Goal: Transaction & Acquisition: Purchase product/service

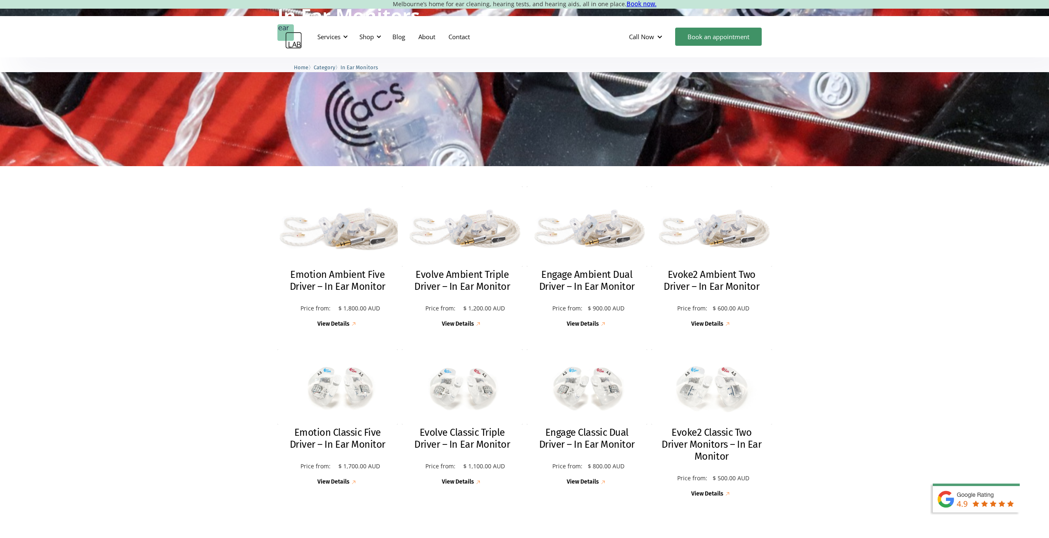
scroll to position [124, 0]
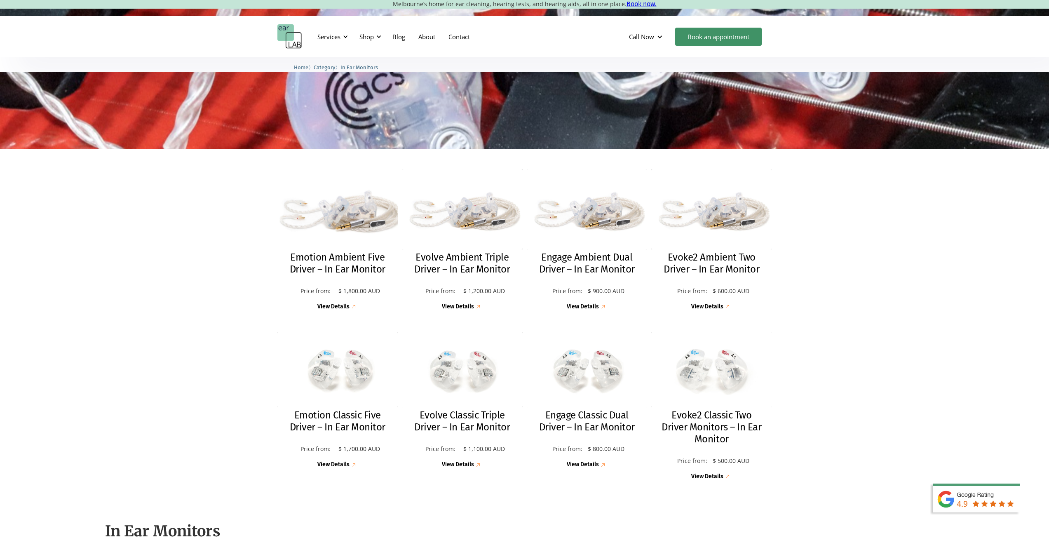
click at [356, 268] on h2 "Emotion Ambient Five Driver – In Ear Monitor" at bounding box center [338, 263] width 104 height 24
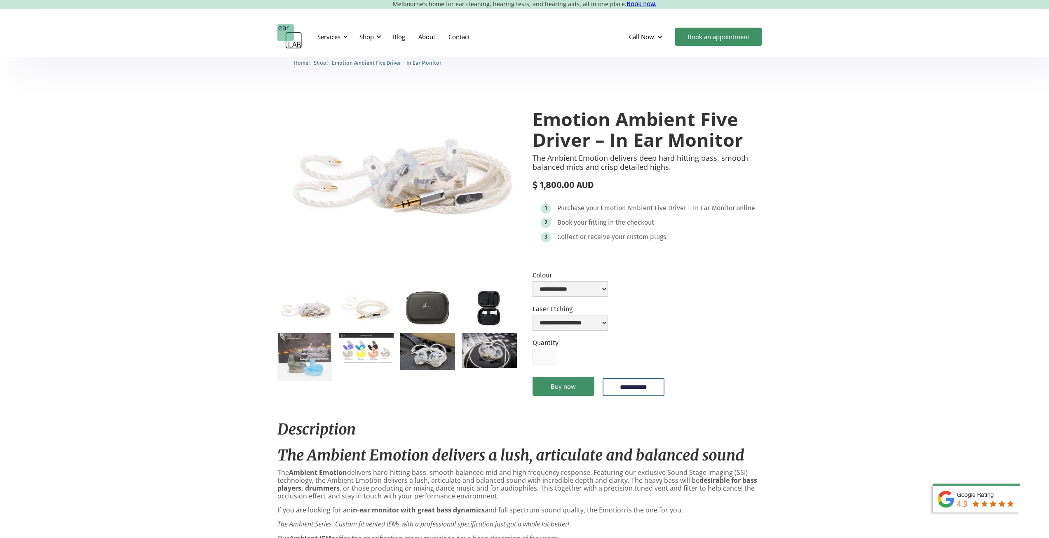
click at [443, 306] on img "open lightbox" at bounding box center [427, 308] width 55 height 36
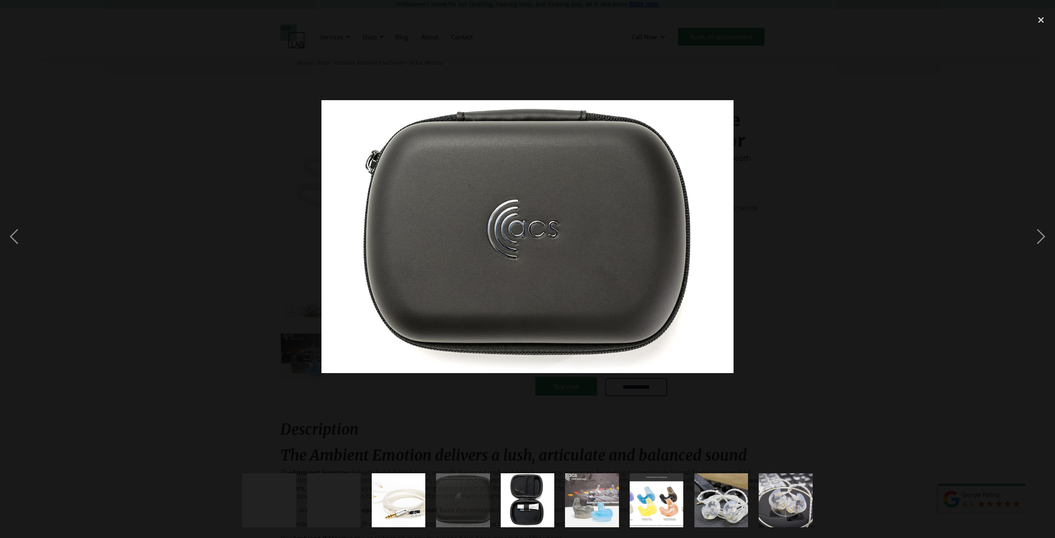
click at [881, 172] on div at bounding box center [527, 237] width 1055 height 452
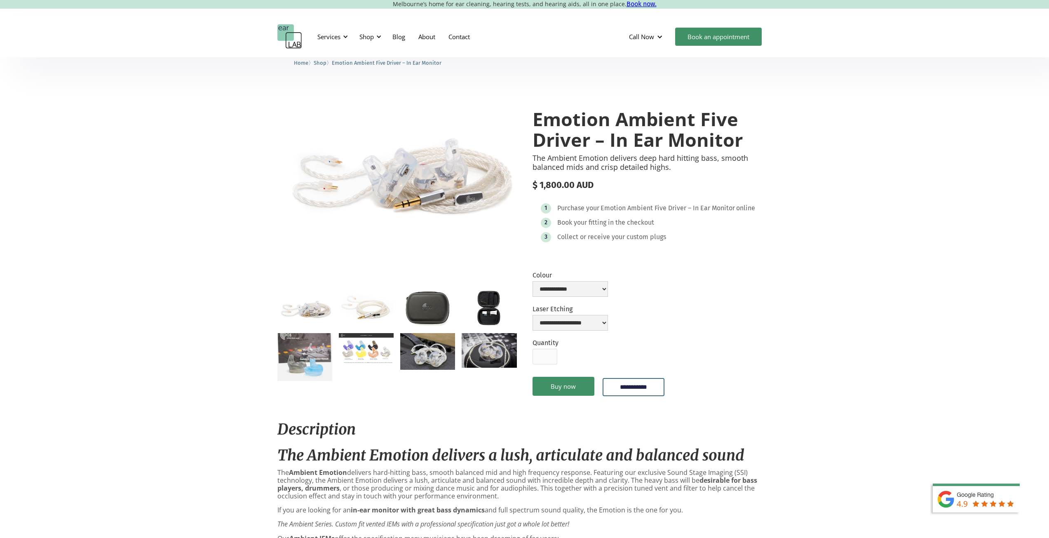
click at [321, 307] on img "open lightbox" at bounding box center [304, 308] width 55 height 37
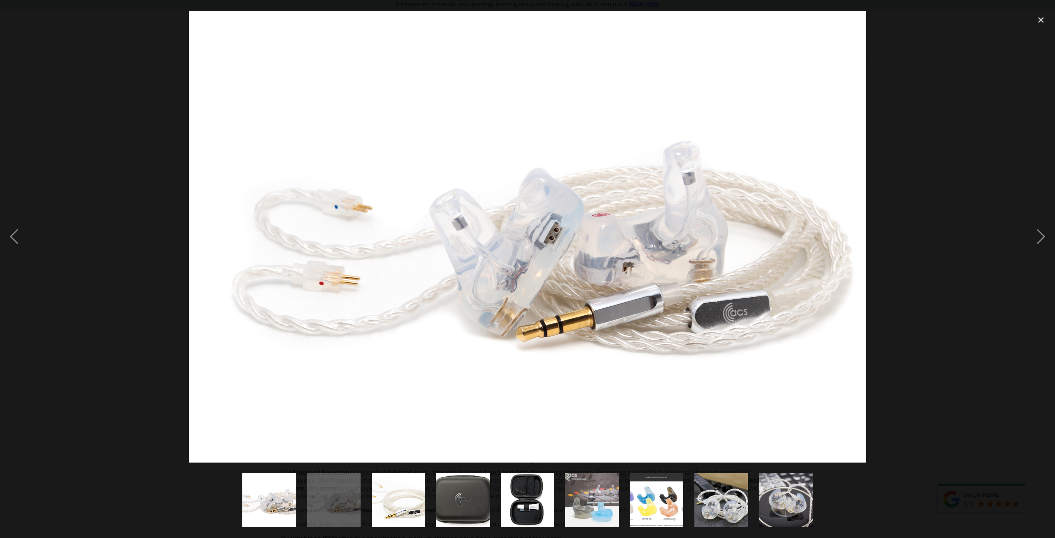
click at [1006, 178] on div at bounding box center [527, 237] width 1055 height 452
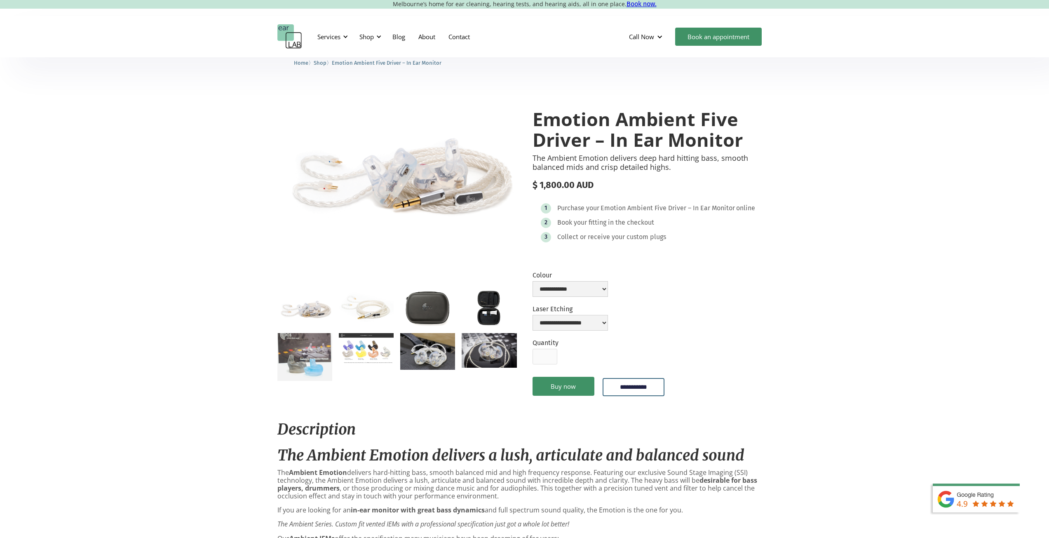
click at [317, 354] on img "open lightbox" at bounding box center [304, 357] width 55 height 48
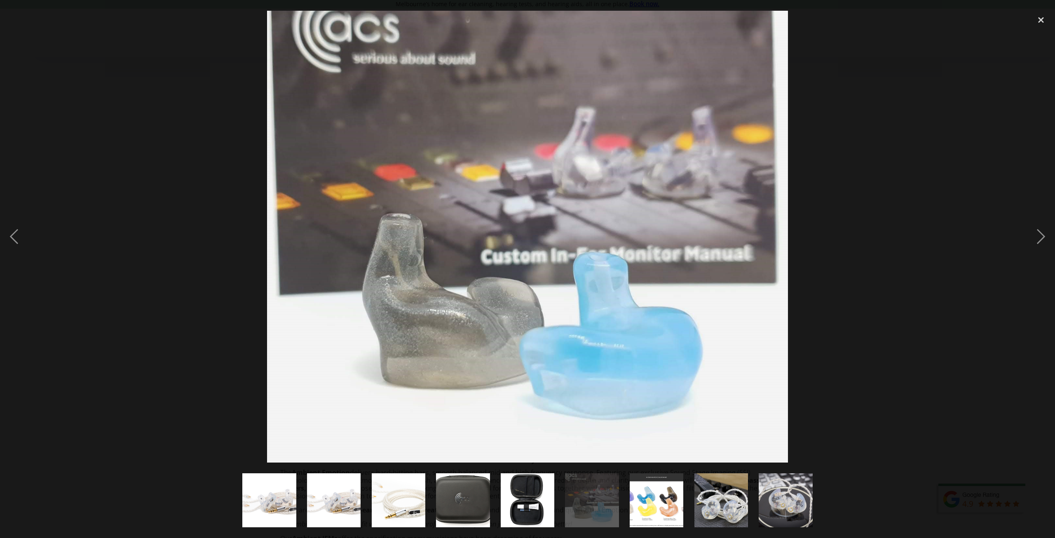
drag, startPoint x: 892, startPoint y: 137, endPoint x: 789, endPoint y: 74, distance: 120.8
click at [893, 136] on div at bounding box center [527, 237] width 1055 height 452
